Goal: Task Accomplishment & Management: Manage account settings

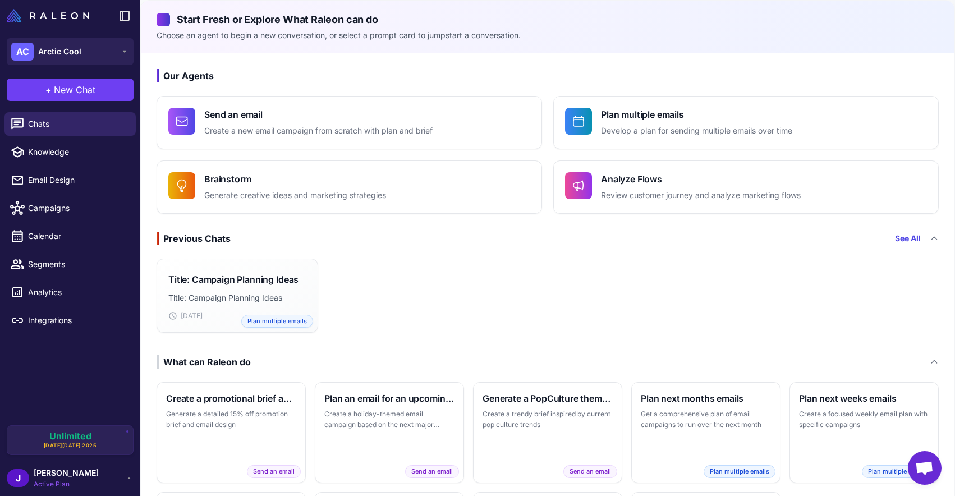
click at [130, 482] on icon at bounding box center [129, 478] width 9 height 9
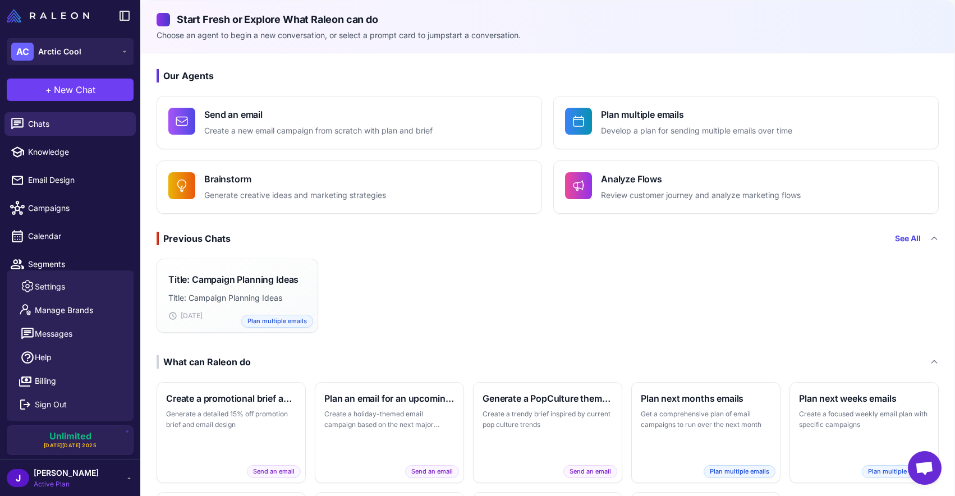
click at [131, 479] on icon at bounding box center [129, 478] width 9 height 9
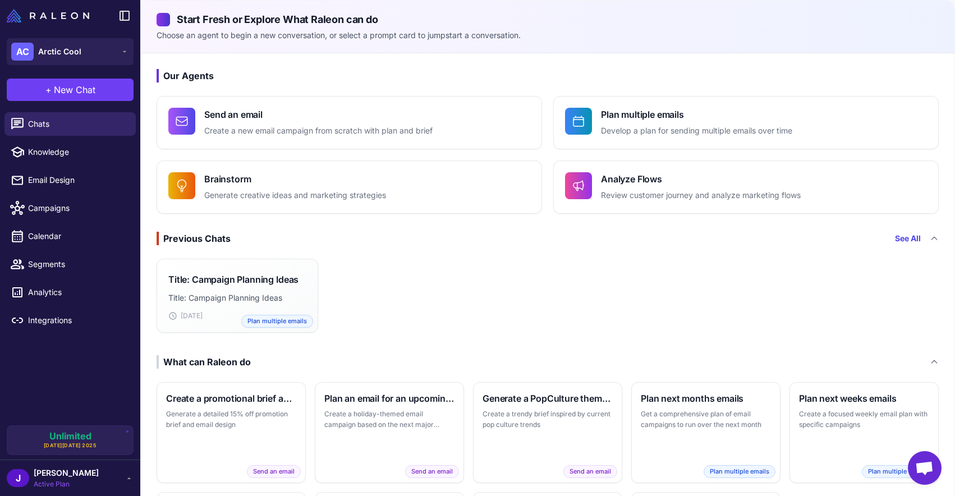
click at [126, 481] on icon at bounding box center [129, 478] width 9 height 9
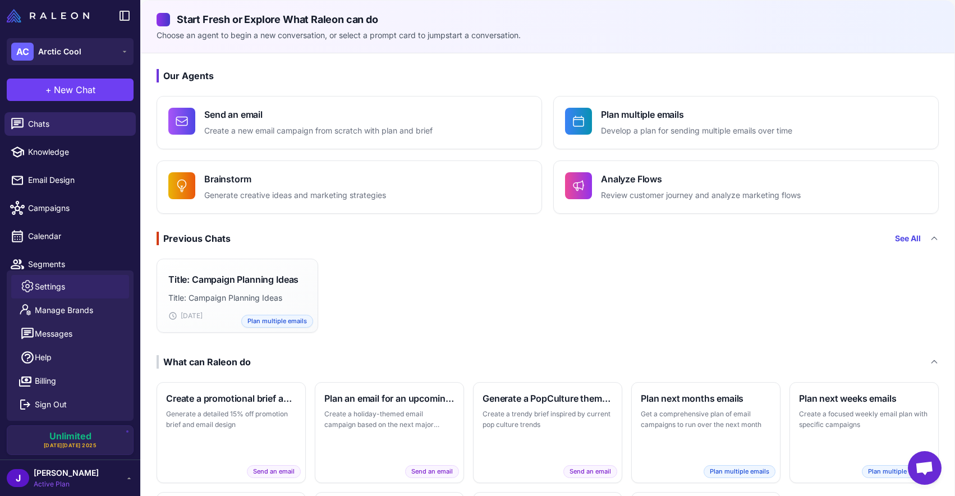
click at [71, 288] on link "Settings" at bounding box center [70, 287] width 118 height 24
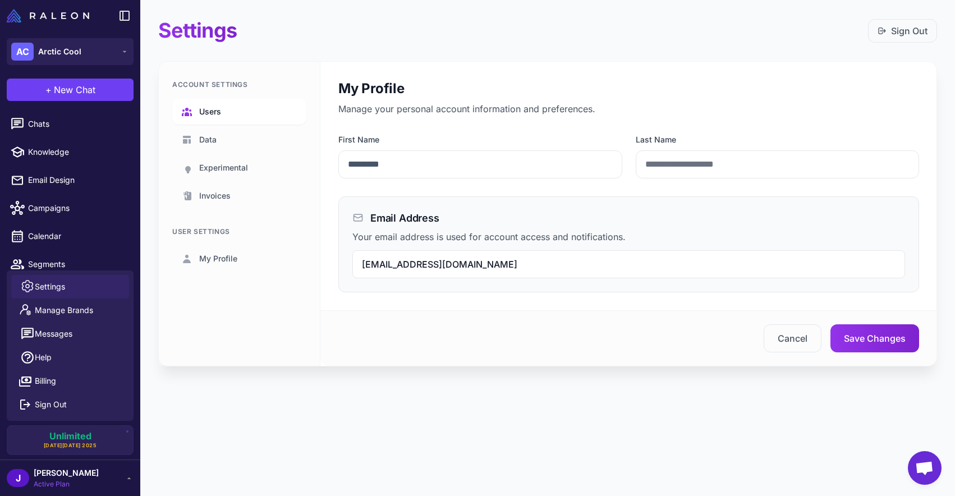
click at [217, 115] on span "Users" at bounding box center [210, 112] width 22 height 12
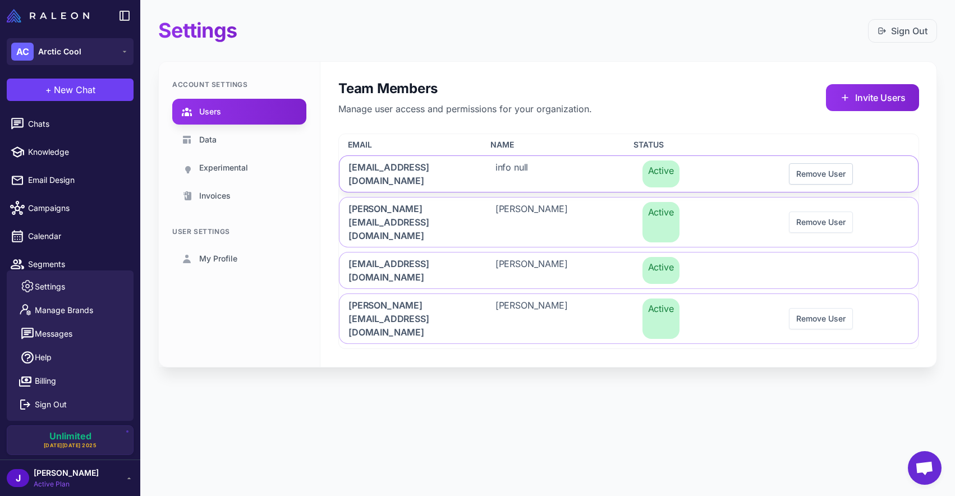
click at [831, 172] on button "Remove User" at bounding box center [821, 173] width 64 height 21
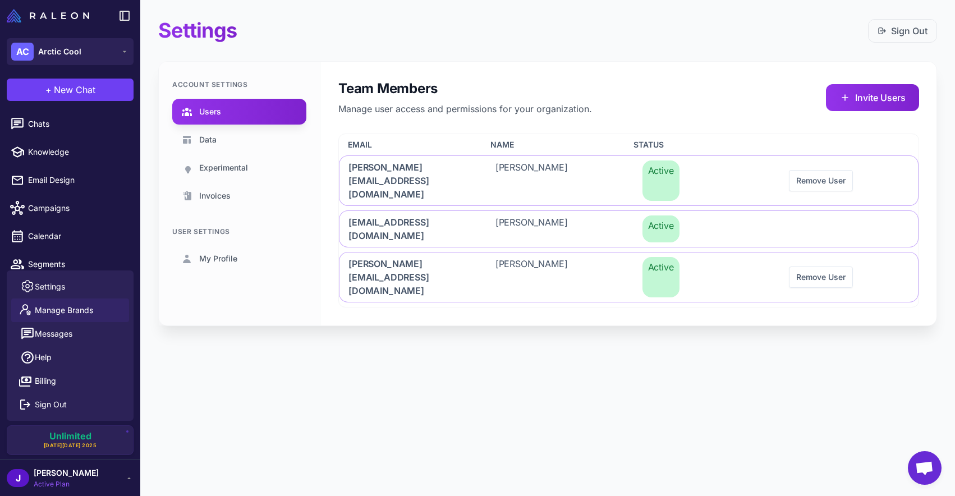
click at [80, 308] on span "Manage Brands" at bounding box center [64, 310] width 58 height 12
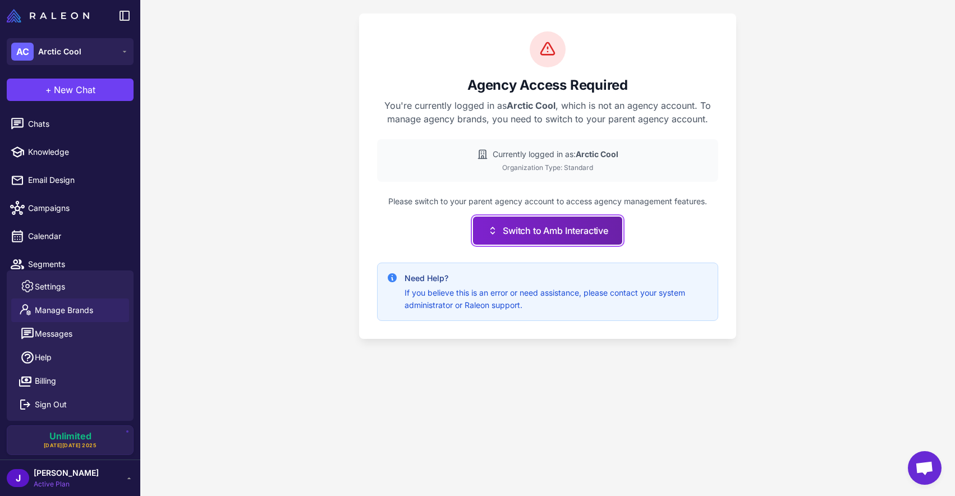
click at [507, 231] on button "Switch to Amb Interactive" at bounding box center [547, 231] width 149 height 28
